Goal: Information Seeking & Learning: Check status

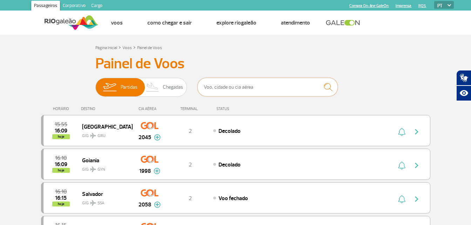
click at [264, 88] on input "text" at bounding box center [268, 87] width 140 height 19
type input "[GEOGRAPHIC_DATA]"
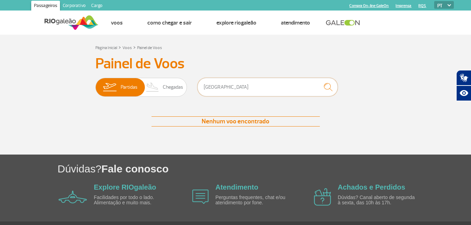
click at [264, 88] on input "[GEOGRAPHIC_DATA]" at bounding box center [268, 87] width 140 height 19
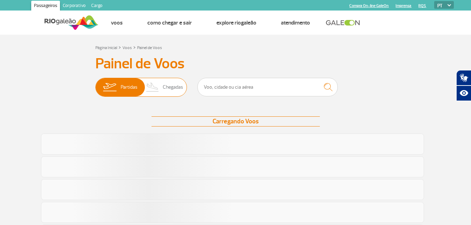
click at [177, 86] on span "Chegadas" at bounding box center [173, 87] width 20 height 18
click at [95, 84] on input "Partidas Chegadas" at bounding box center [95, 84] width 0 height 0
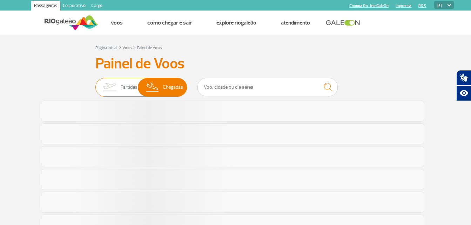
click at [133, 84] on span "Partidas" at bounding box center [129, 87] width 17 height 18
click at [95, 84] on input "Partidas Chegadas" at bounding box center [95, 84] width 0 height 0
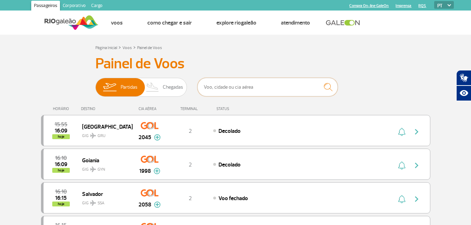
click at [252, 91] on input "text" at bounding box center [268, 87] width 140 height 19
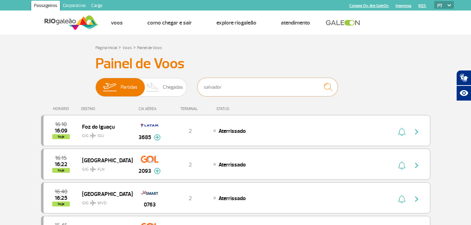
type input "salvador"
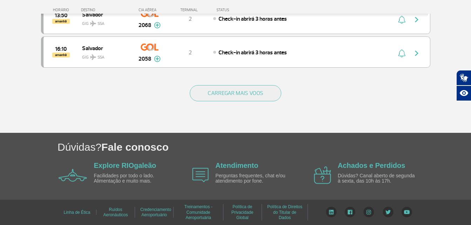
scroll to position [321, 0]
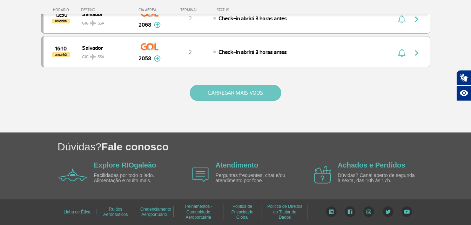
click at [222, 91] on button "CARREGAR MAIS VOOS" at bounding box center [236, 93] width 92 height 16
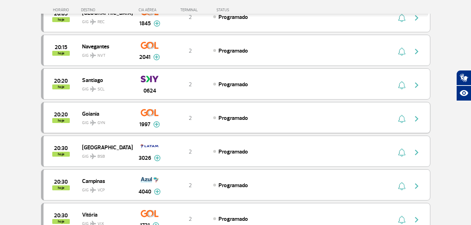
scroll to position [1399, 0]
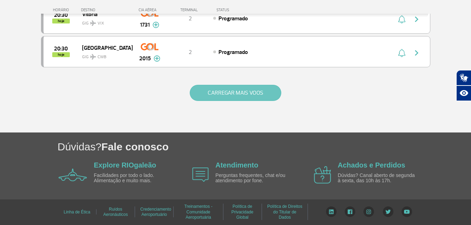
click at [246, 90] on button "CARREGAR MAIS VOOS" at bounding box center [236, 93] width 92 height 16
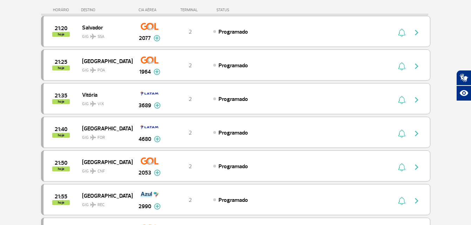
scroll to position [2067, 0]
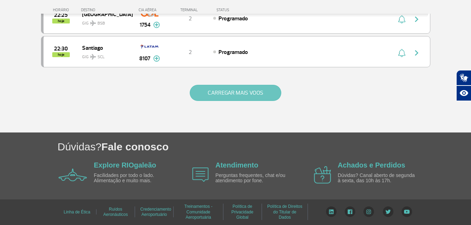
click at [238, 94] on button "CARREGAR MAIS VOOS" at bounding box center [236, 93] width 92 height 16
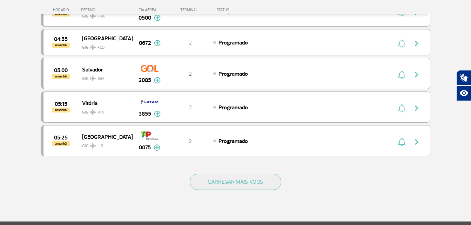
scroll to position [2736, 0]
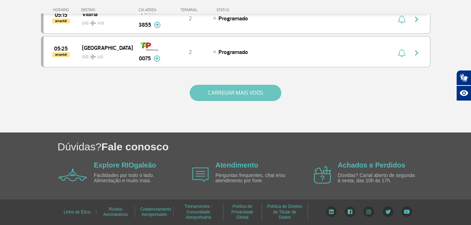
click at [232, 87] on button "CARREGAR MAIS VOOS" at bounding box center [236, 93] width 92 height 16
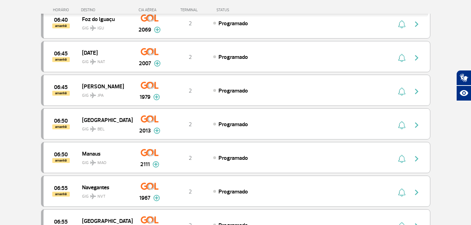
scroll to position [3410, 0]
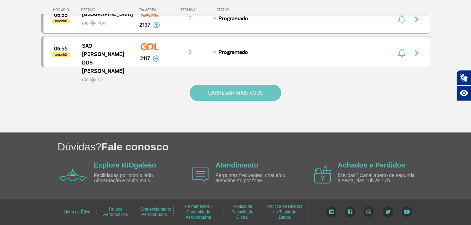
click at [226, 86] on button "CARREGAR MAIS VOOS" at bounding box center [236, 93] width 92 height 16
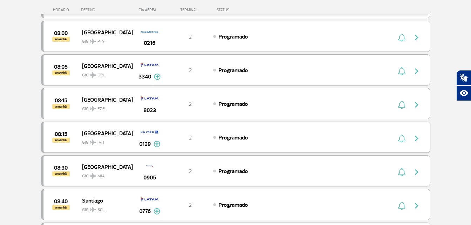
scroll to position [4083, 0]
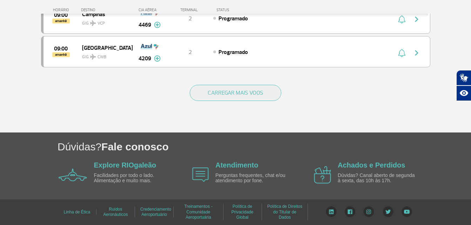
click at [235, 82] on div "CARREGAR MAIS VOOS" at bounding box center [235, 104] width 389 height 56
click at [255, 107] on div "CARREGAR MAIS VOOS" at bounding box center [235, 104] width 389 height 56
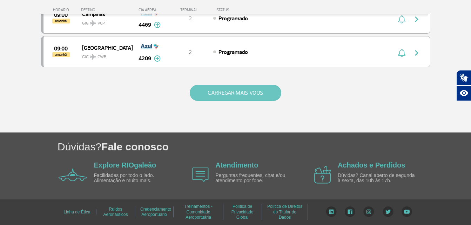
click at [244, 91] on button "CARREGAR MAIS VOOS" at bounding box center [236, 93] width 92 height 16
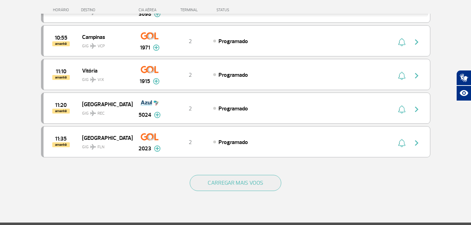
scroll to position [4757, 0]
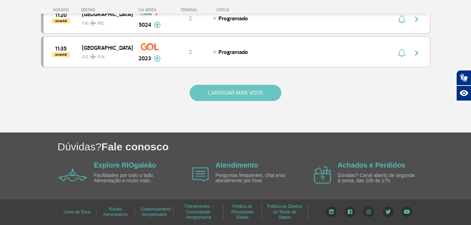
click at [243, 88] on button "CARREGAR MAIS VOOS" at bounding box center [236, 93] width 92 height 16
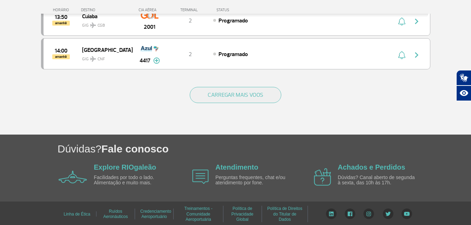
scroll to position [5430, 0]
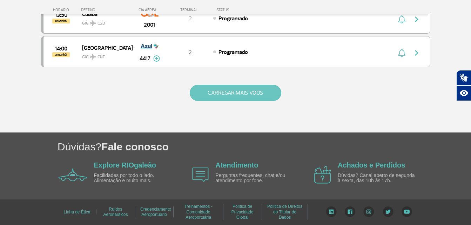
click at [245, 87] on button "CARREGAR MAIS VOOS" at bounding box center [236, 93] width 92 height 16
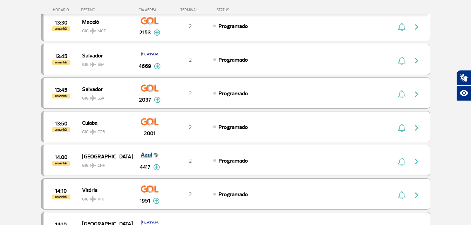
scroll to position [5193, 0]
